Goal: Task Accomplishment & Management: Manage account settings

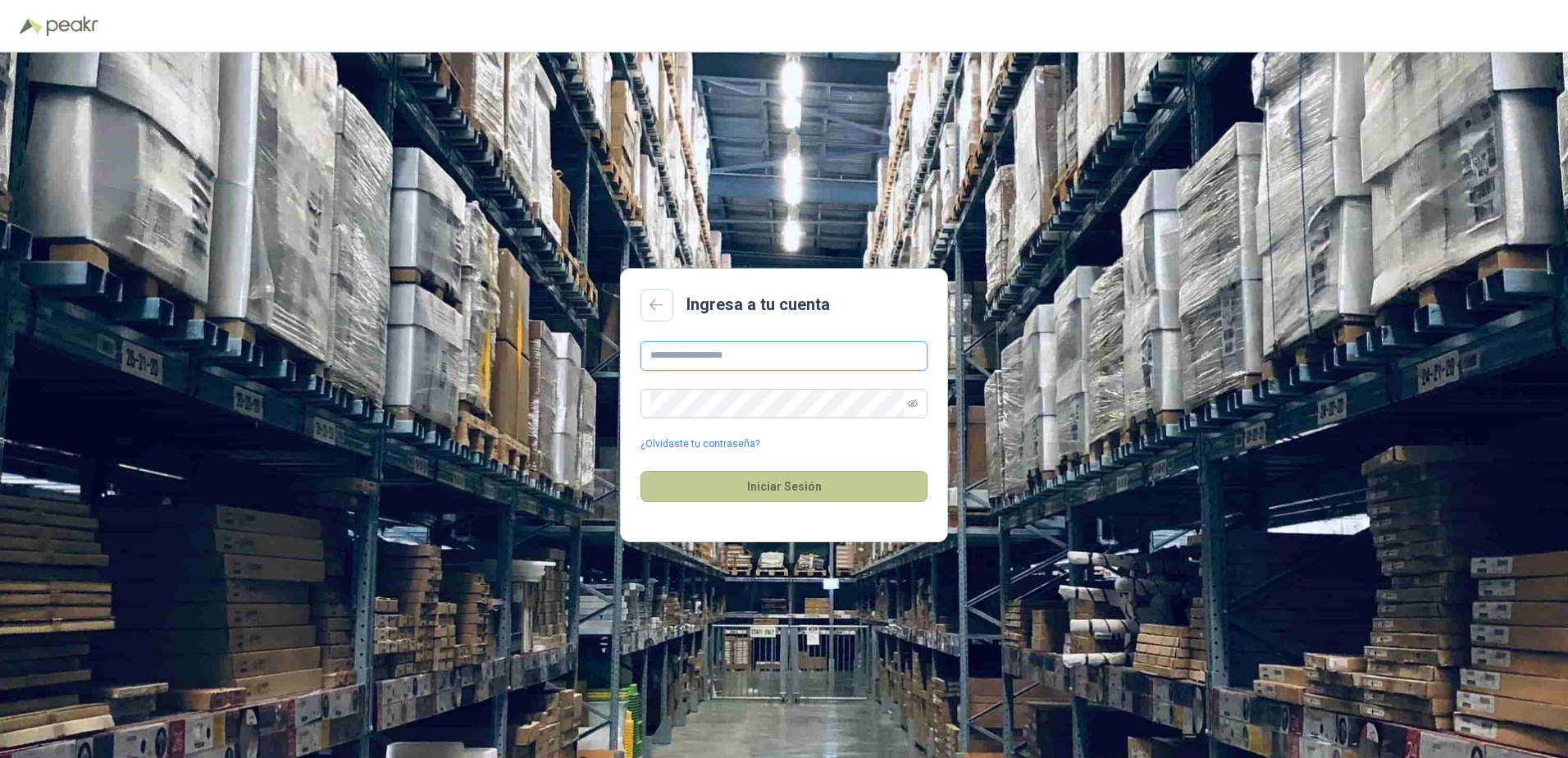
type input "**********"
click at [799, 496] on button "Iniciar Sesión" at bounding box center [784, 486] width 287 height 31
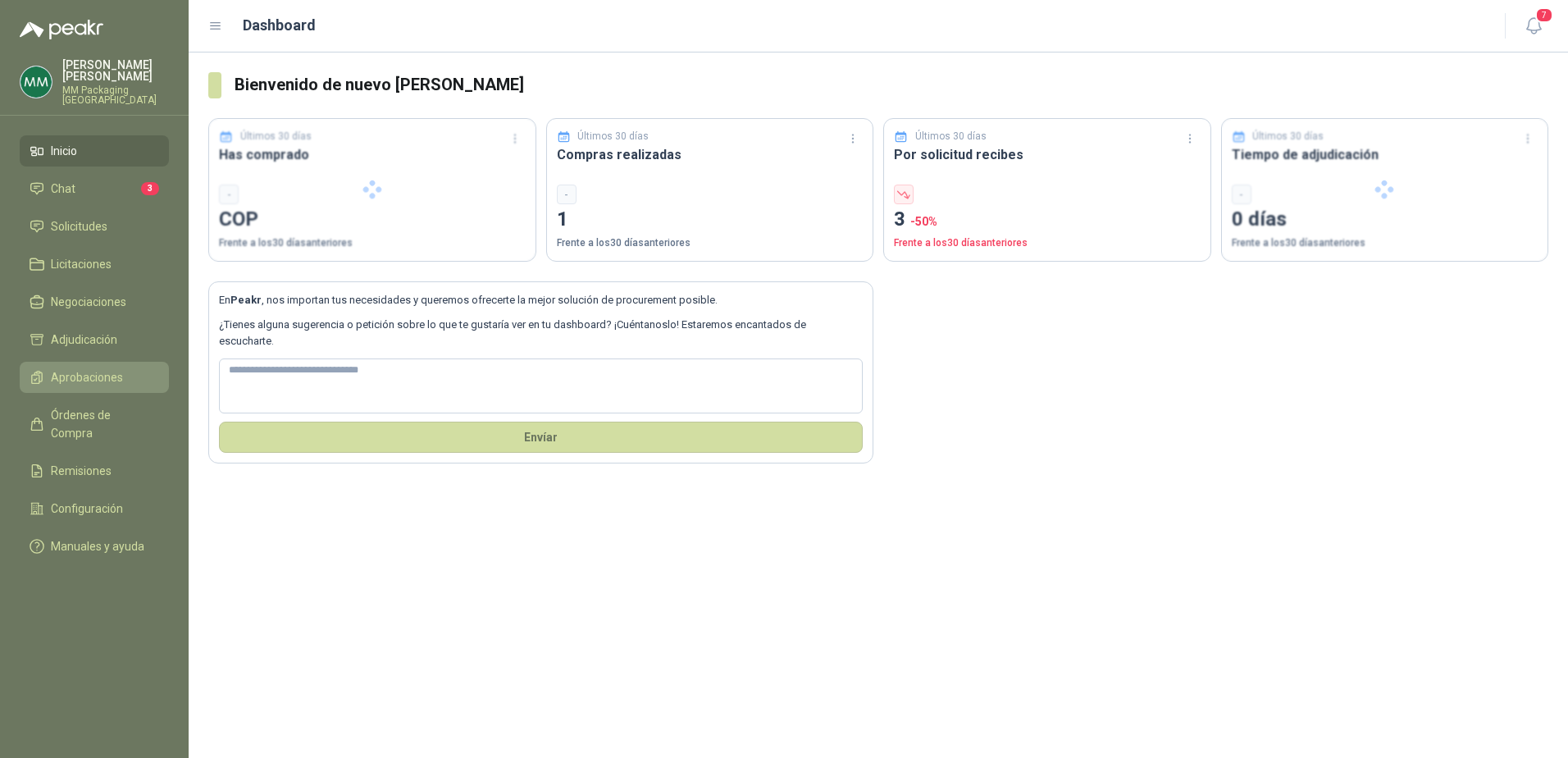
click at [84, 369] on span "Aprobaciones" at bounding box center [87, 377] width 73 height 18
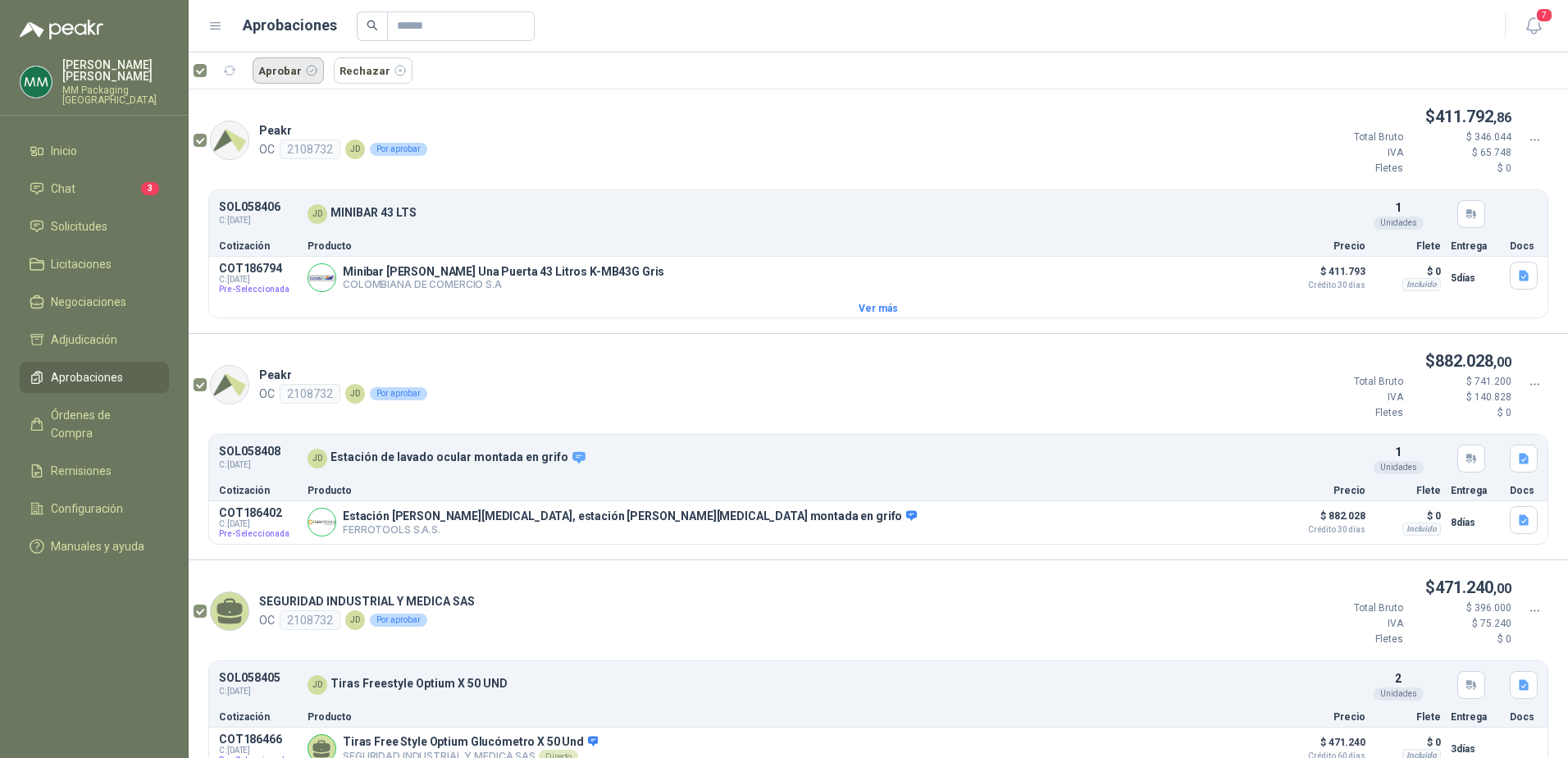
click at [282, 71] on button "Aprobar" at bounding box center [288, 70] width 72 height 26
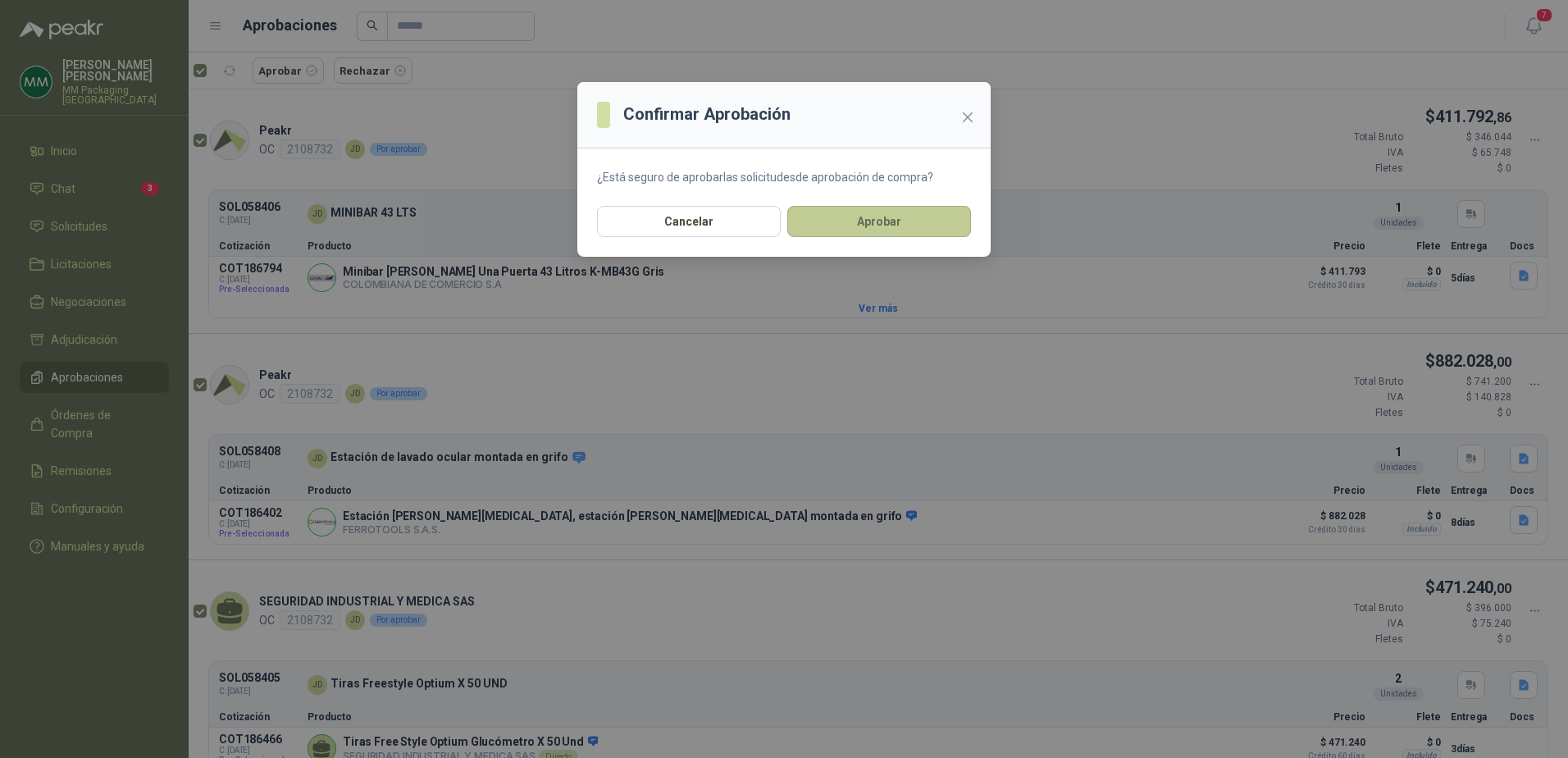
click at [892, 220] on button "Aprobar" at bounding box center [879, 221] width 184 height 31
click at [892, 220] on div at bounding box center [784, 169] width 413 height 175
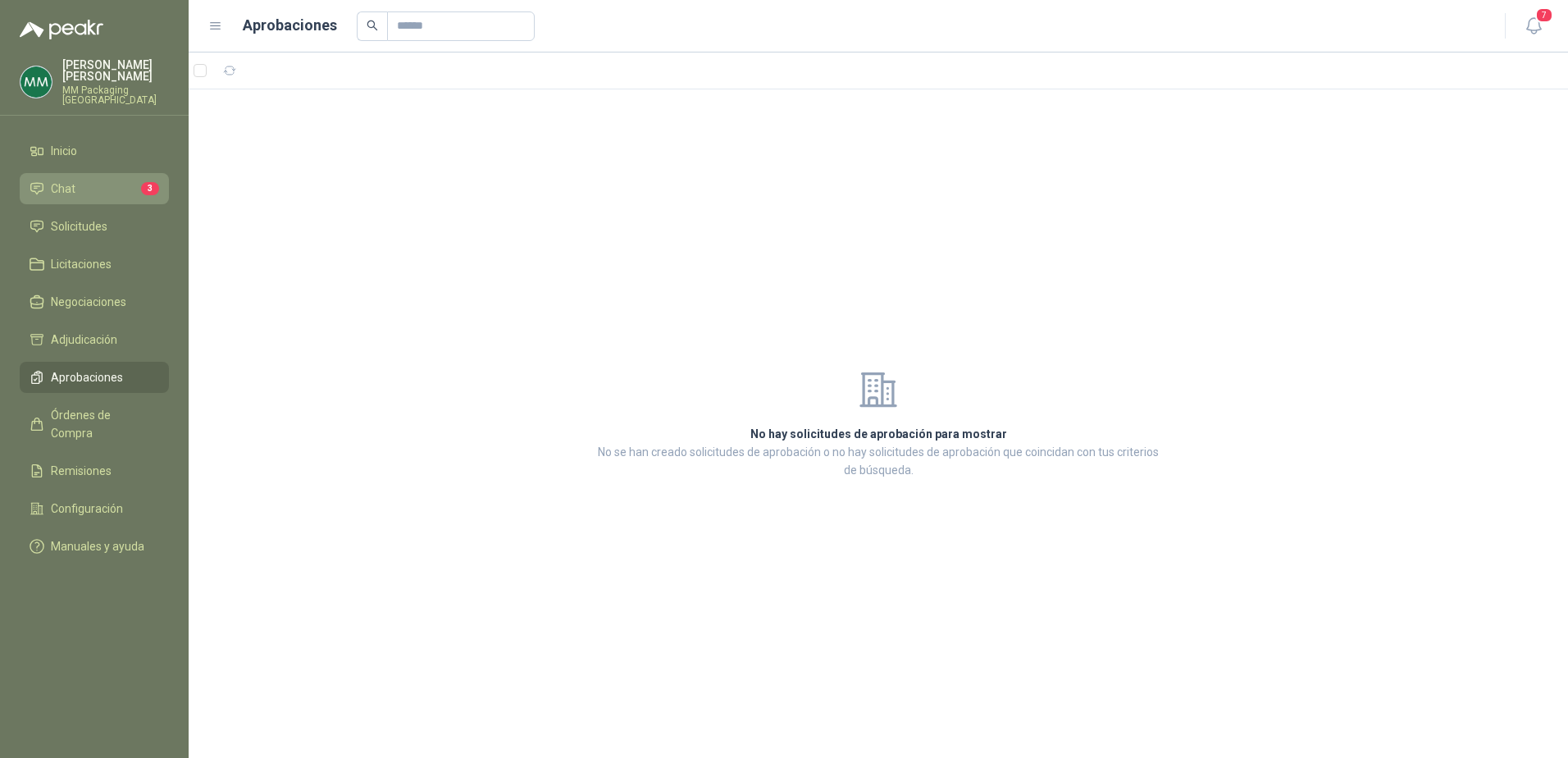
click at [77, 180] on li "Chat 3" at bounding box center [94, 189] width 130 height 18
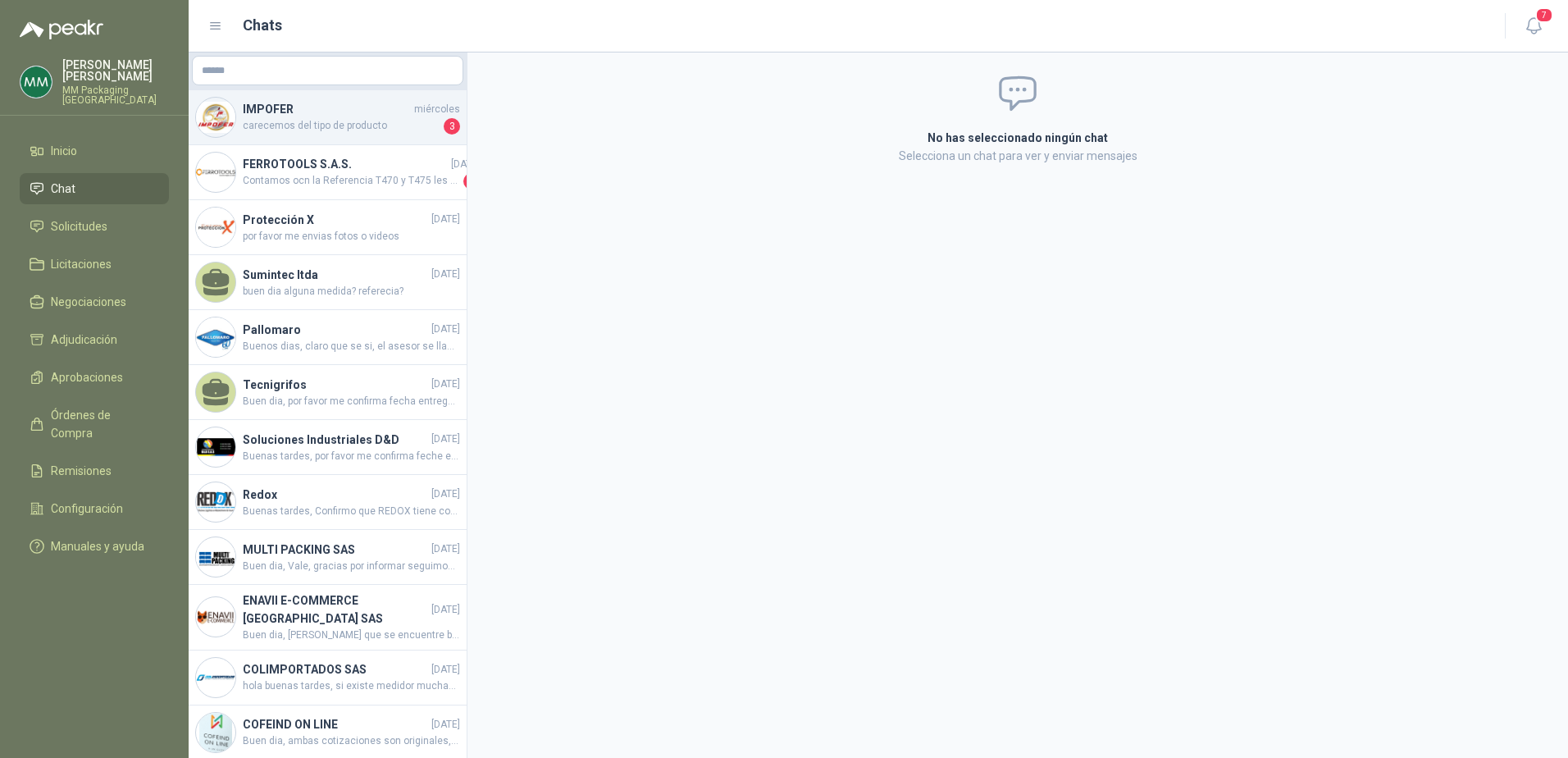
click at [286, 128] on span "carecemos del tipo de producto" at bounding box center [342, 126] width 198 height 16
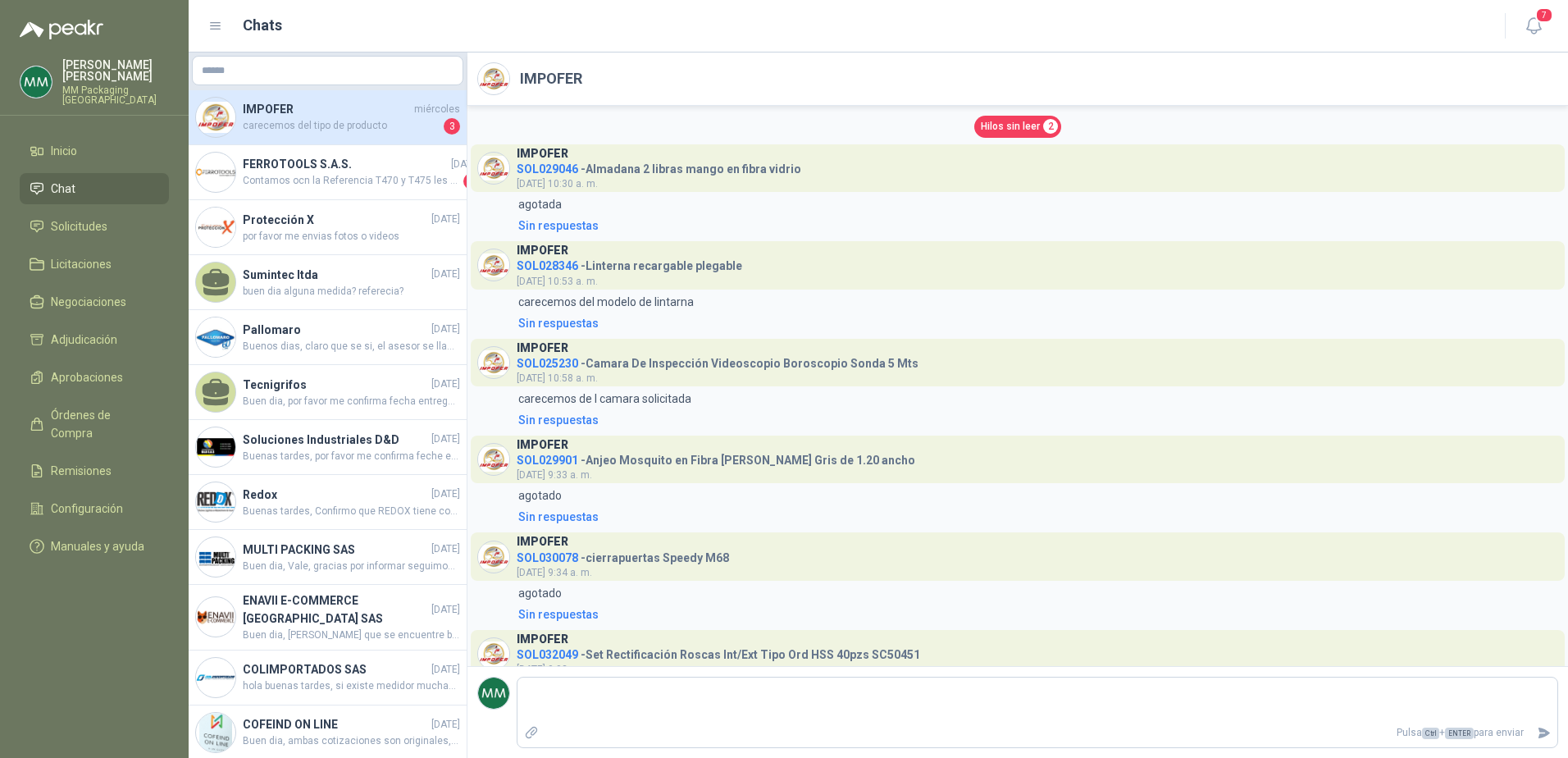
scroll to position [3172, 0]
